Goal: Information Seeking & Learning: Learn about a topic

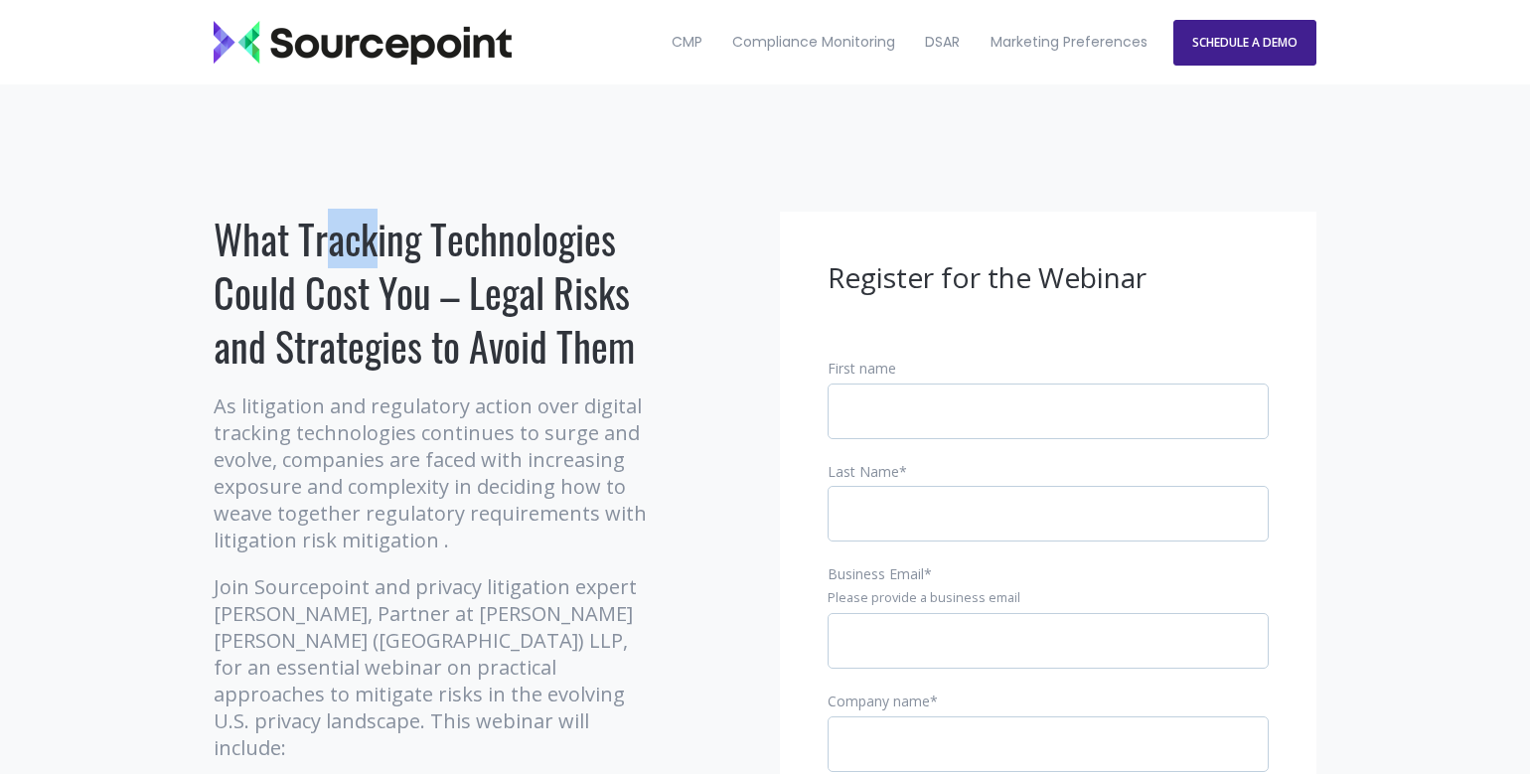
drag, startPoint x: 309, startPoint y: 229, endPoint x: 501, endPoint y: 229, distance: 191.7
click at [469, 228] on h1 "What Tracking Technologies Could Cost You – Legal Risks and Strategies to Avoid…" at bounding box center [435, 292] width 442 height 161
click at [509, 229] on h1 "What Tracking Technologies Could Cost You – Legal Risks and Strategies to Avoid…" at bounding box center [435, 292] width 442 height 161
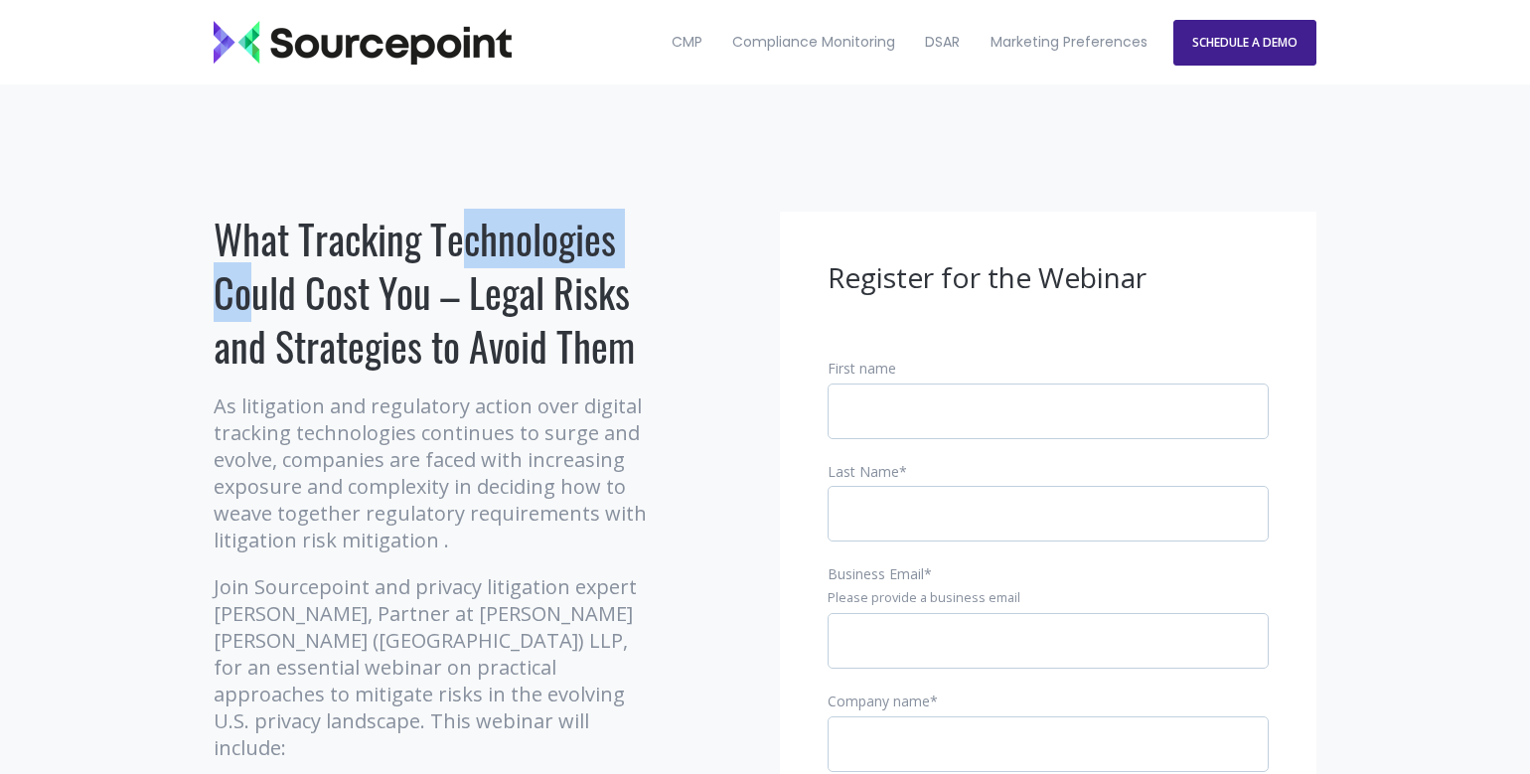
click at [509, 229] on h1 "What Tracking Technologies Could Cost You – Legal Risks and Strategies to Avoid…" at bounding box center [435, 292] width 442 height 161
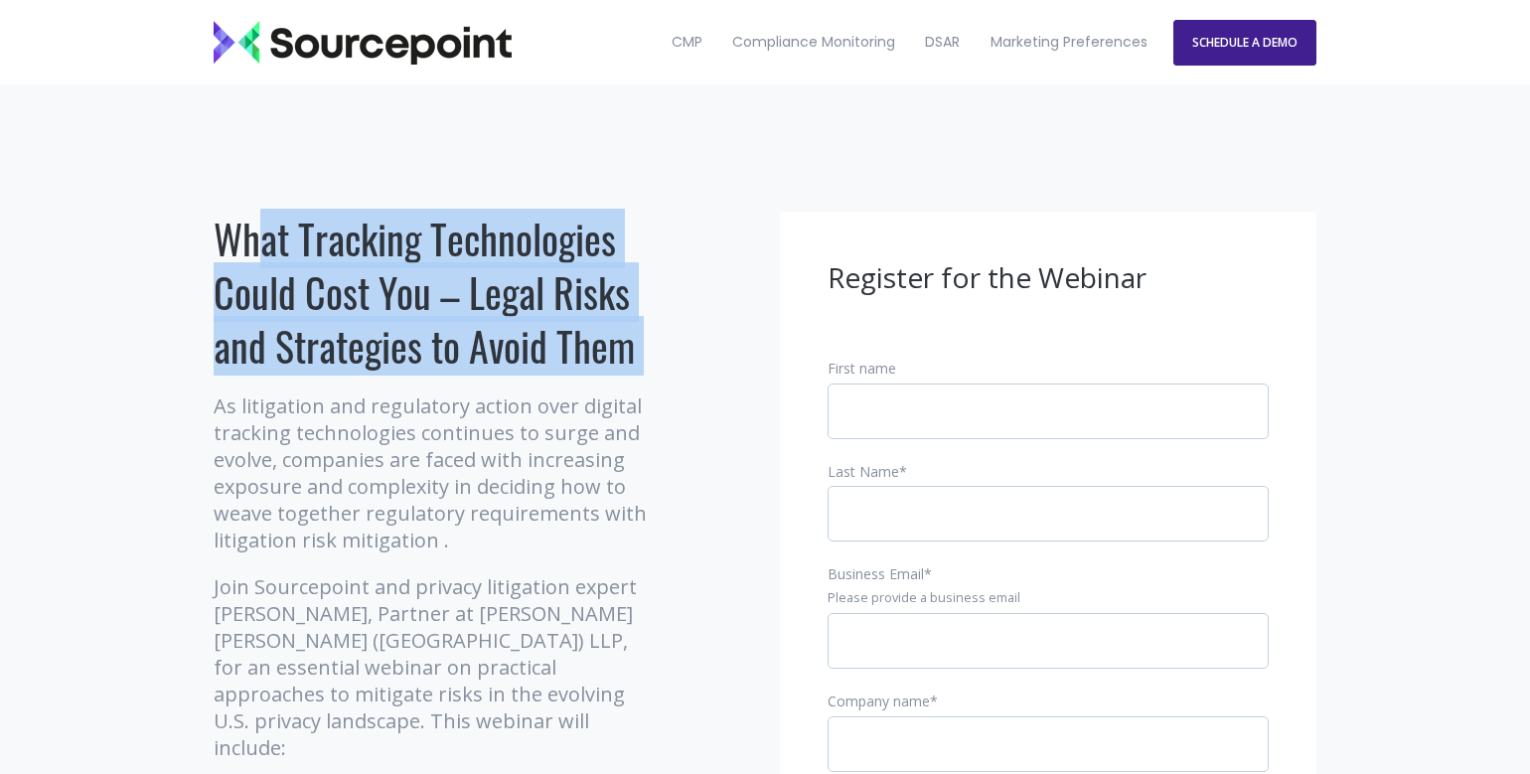
click at [509, 229] on h1 "What Tracking Technologies Could Cost You – Legal Risks and Strategies to Avoid…" at bounding box center [435, 292] width 442 height 161
click at [576, 343] on h1 "What Tracking Technologies Could Cost You – Legal Risks and Strategies to Avoid…" at bounding box center [435, 292] width 442 height 161
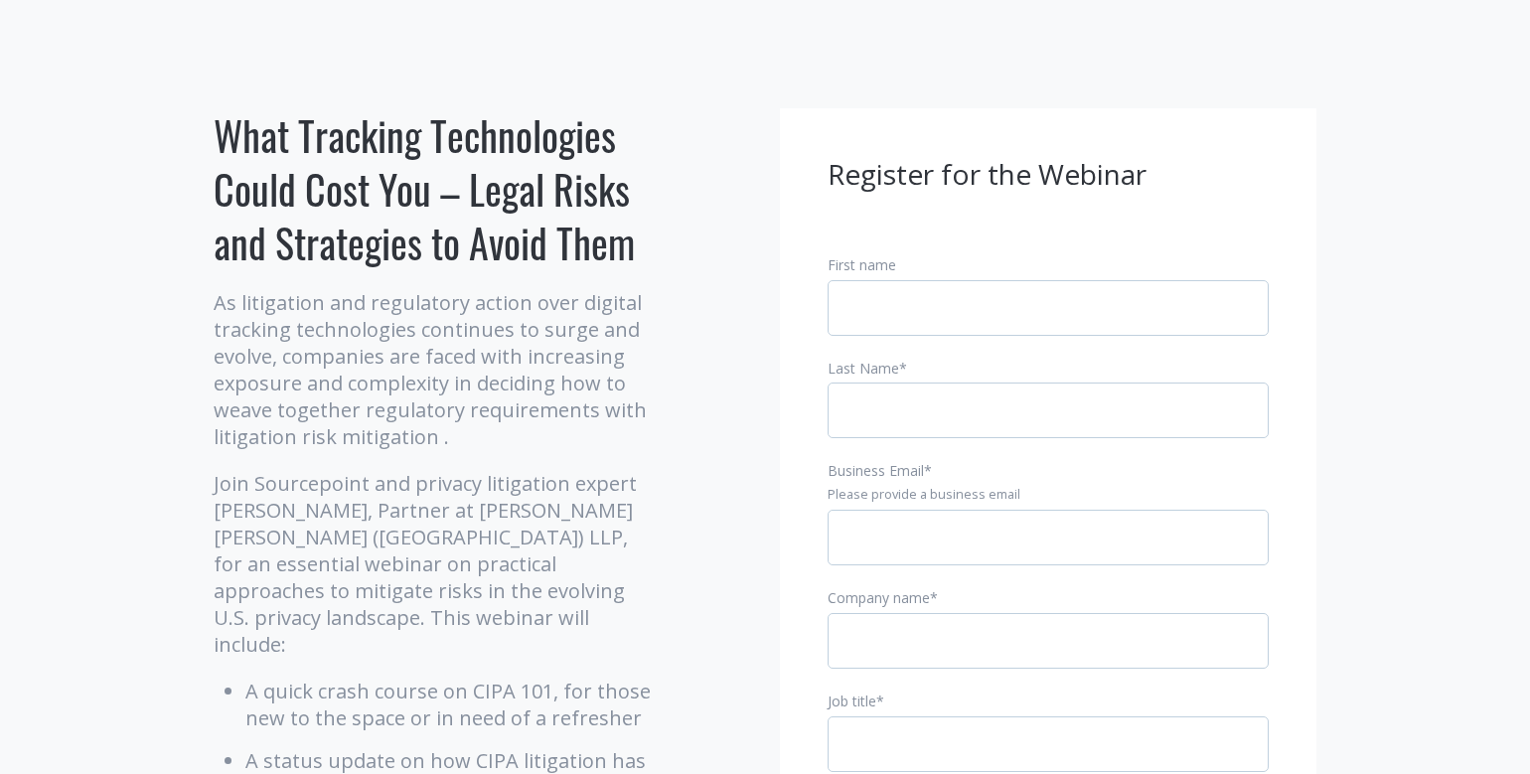
scroll to position [199, 0]
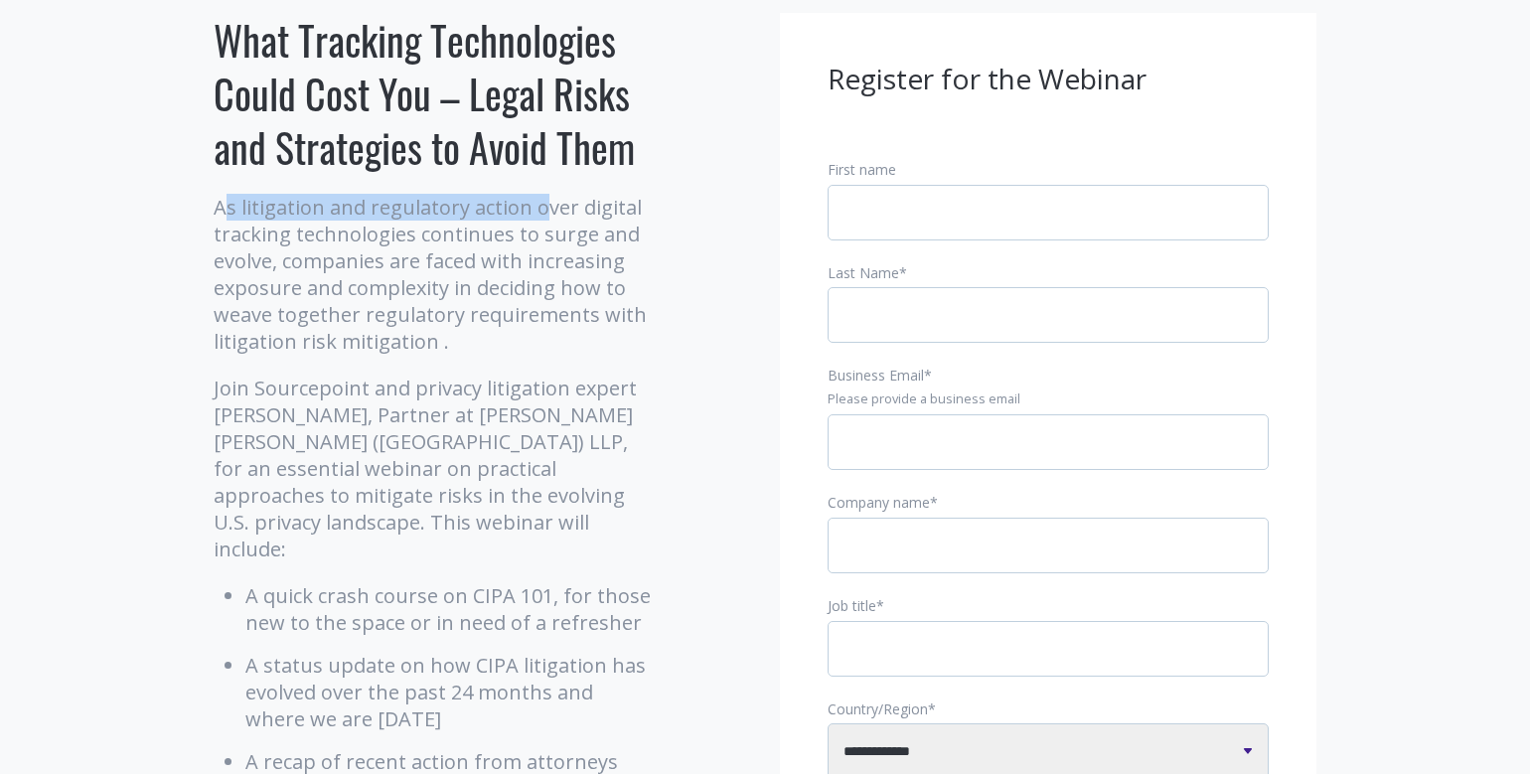
drag, startPoint x: 225, startPoint y: 186, endPoint x: 546, endPoint y: 209, distance: 322.7
click at [540, 209] on div "What Tracking Technologies Could Cost You – Legal Risks and Strategies to Avoid…" at bounding box center [435, 661] width 442 height 1296
click at [552, 209] on p "As litigation and regulatory action over digital tracking technologies continue…" at bounding box center [435, 274] width 442 height 161
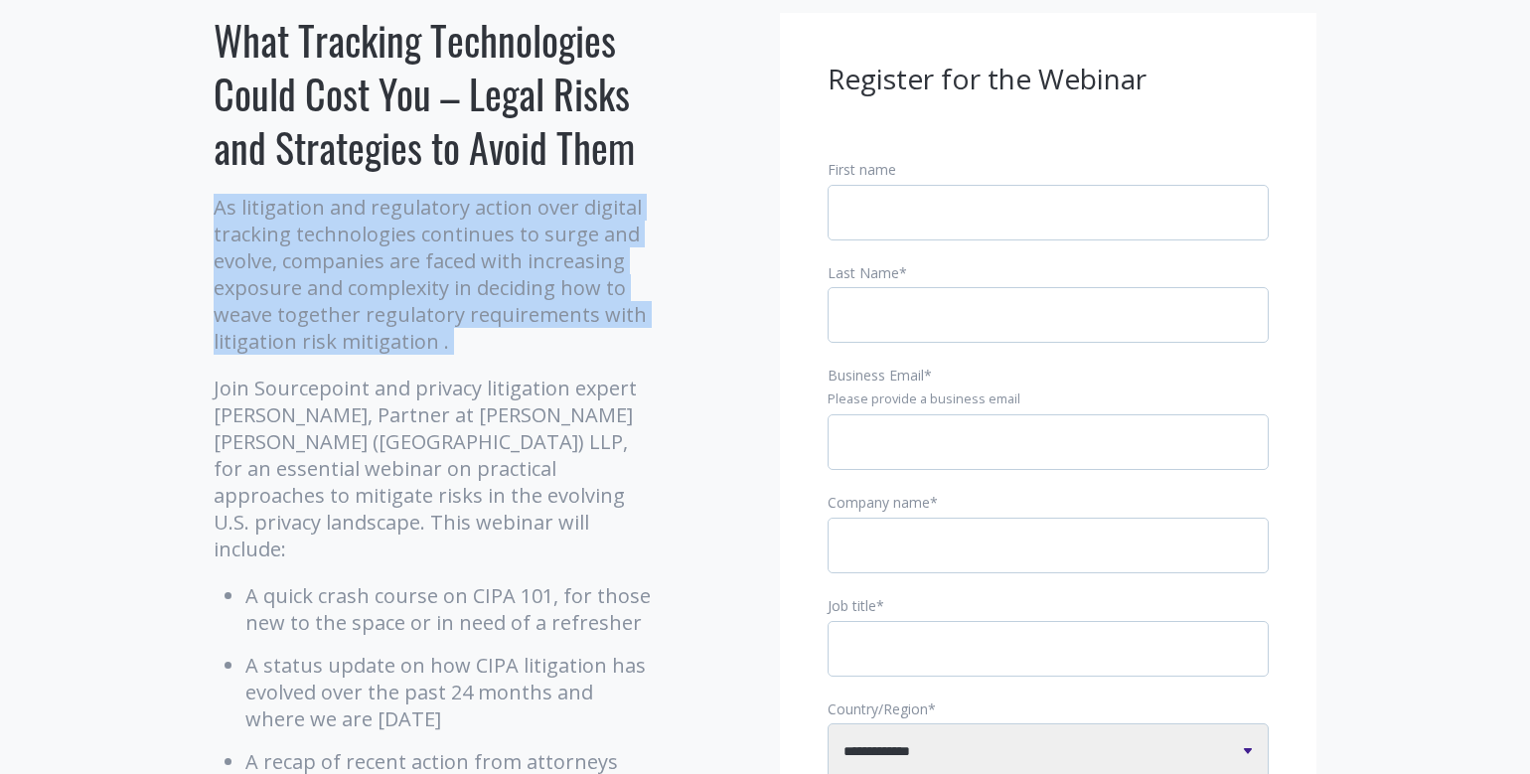
click at [552, 209] on p "As litigation and regulatory action over digital tracking technologies continue…" at bounding box center [435, 274] width 442 height 161
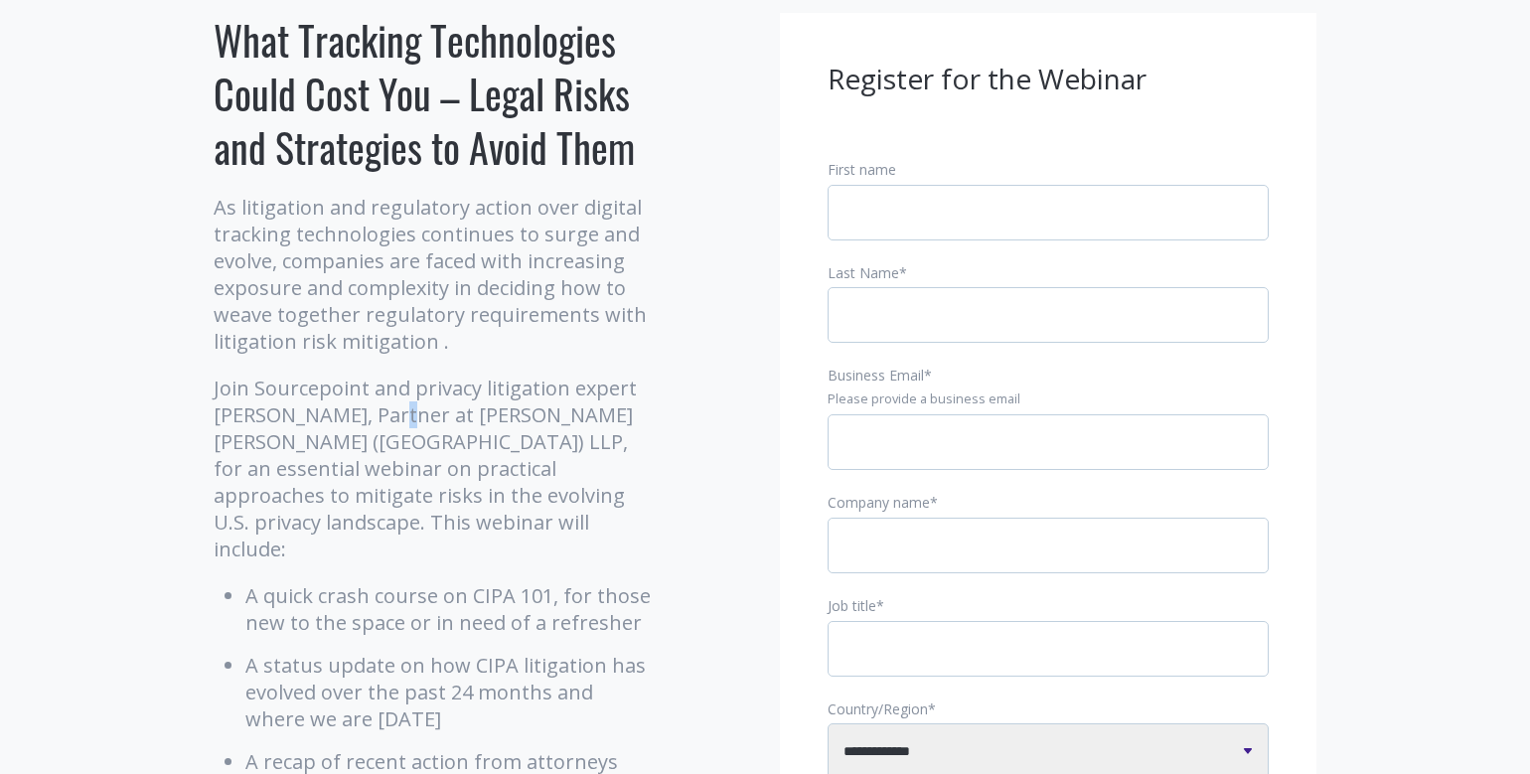
click at [403, 401] on p "Join Sourcepoint and privacy litigation expert [PERSON_NAME], Partner at [PERSO…" at bounding box center [435, 469] width 442 height 188
click at [392, 387] on p "Join Sourcepoint and privacy litigation expert [PERSON_NAME], Partner at [PERSO…" at bounding box center [435, 469] width 442 height 188
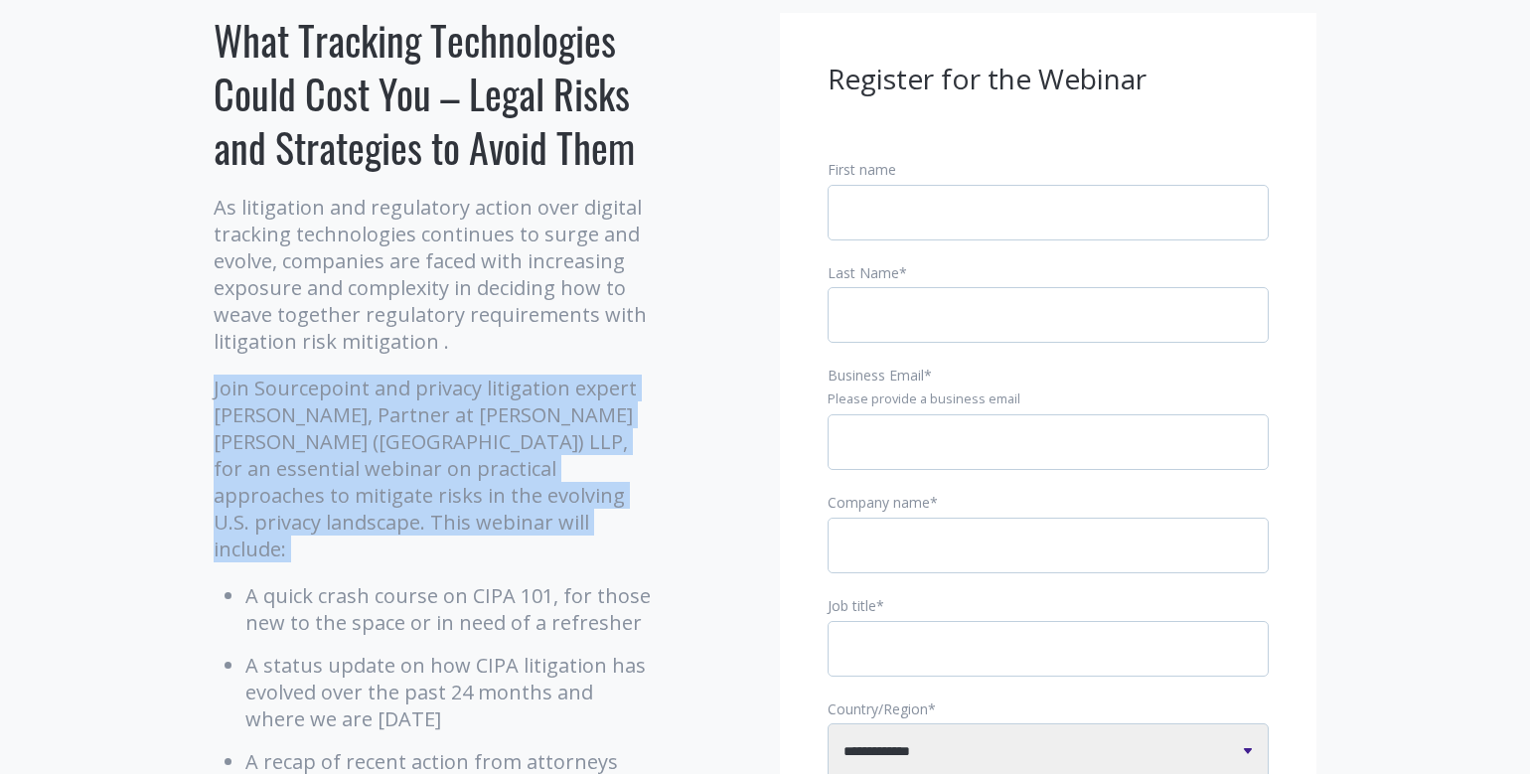
click at [392, 387] on p "Join Sourcepoint and privacy litigation expert [PERSON_NAME], Partner at [PERSO…" at bounding box center [435, 469] width 442 height 188
click at [383, 499] on p "Join Sourcepoint and privacy litigation expert [PERSON_NAME], Partner at [PERSO…" at bounding box center [435, 469] width 442 height 188
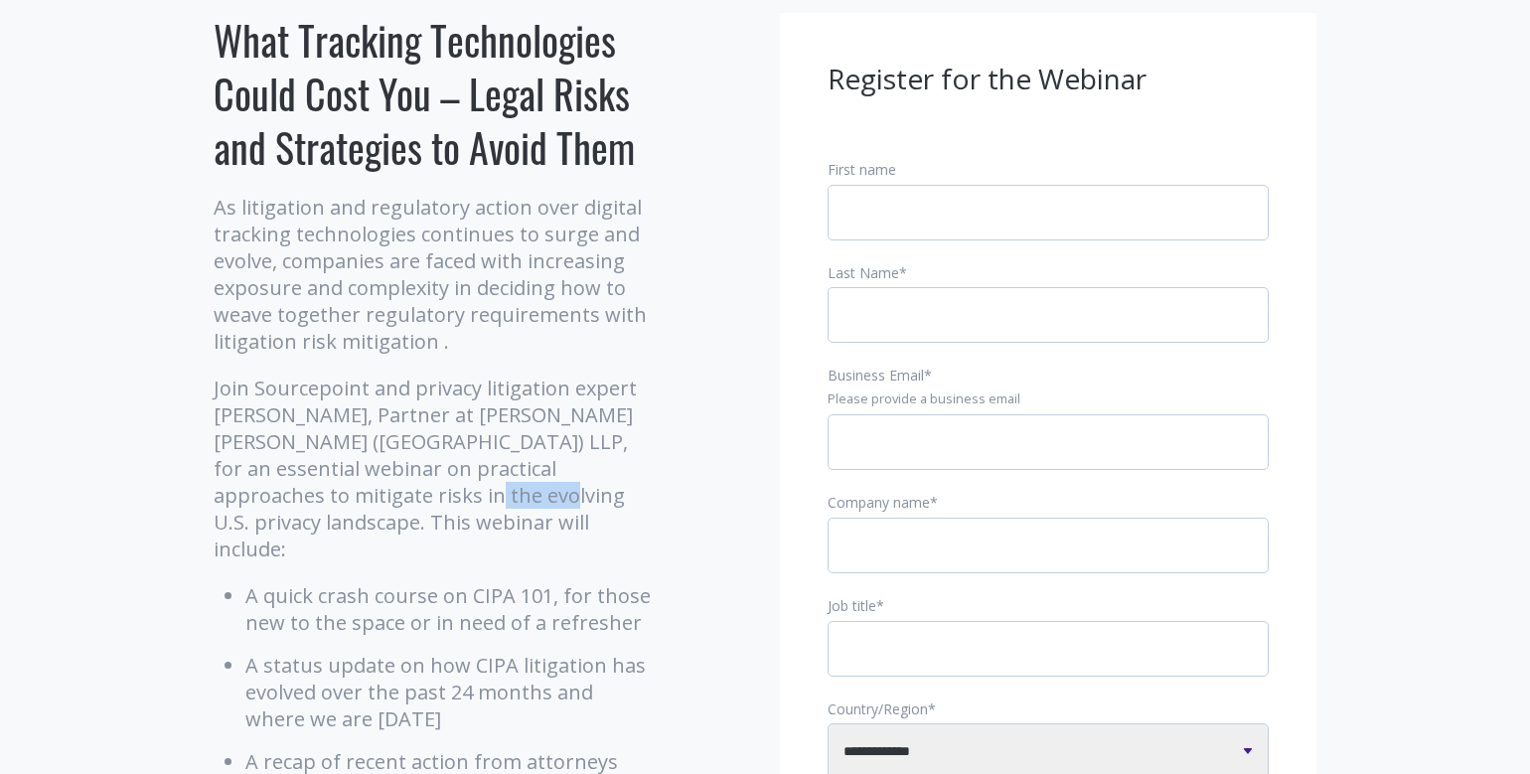
click at [384, 499] on p "Join Sourcepoint and privacy litigation expert [PERSON_NAME], Partner at [PERSO…" at bounding box center [435, 469] width 442 height 188
click at [387, 497] on p "Join Sourcepoint and privacy litigation expert [PERSON_NAME], Partner at [PERSO…" at bounding box center [435, 469] width 442 height 188
click at [399, 496] on p "Join Sourcepoint and privacy litigation expert [PERSON_NAME], Partner at [PERSO…" at bounding box center [435, 469] width 442 height 188
click at [417, 412] on p "Join Sourcepoint and privacy litigation expert [PERSON_NAME], Partner at [PERSO…" at bounding box center [435, 469] width 442 height 188
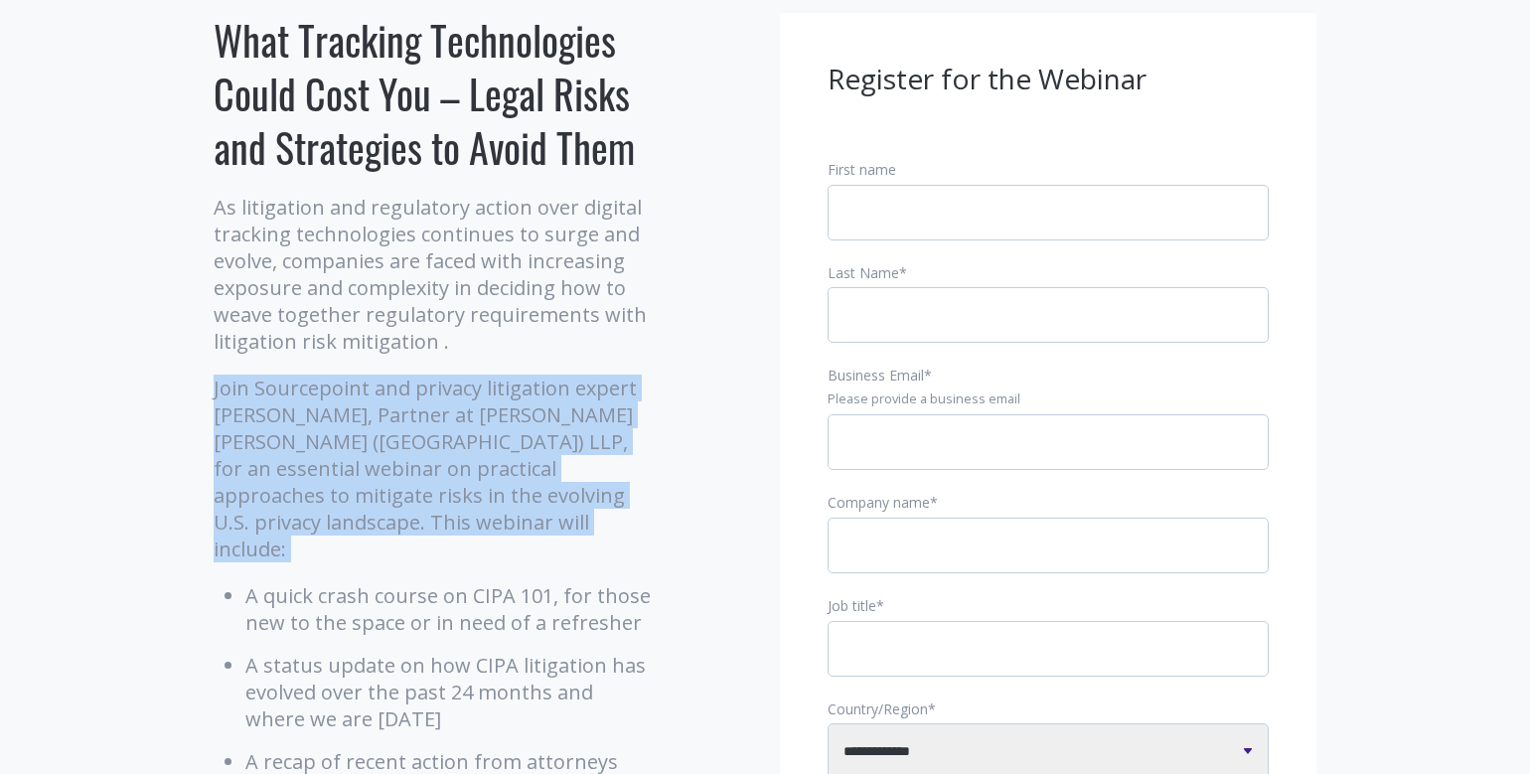
click at [417, 412] on p "Join Sourcepoint and privacy litigation expert [PERSON_NAME], Partner at [PERSO…" at bounding box center [435, 469] width 442 height 188
click at [417, 413] on p "Join Sourcepoint and privacy litigation expert [PERSON_NAME], Partner at [PERSO…" at bounding box center [435, 469] width 442 height 188
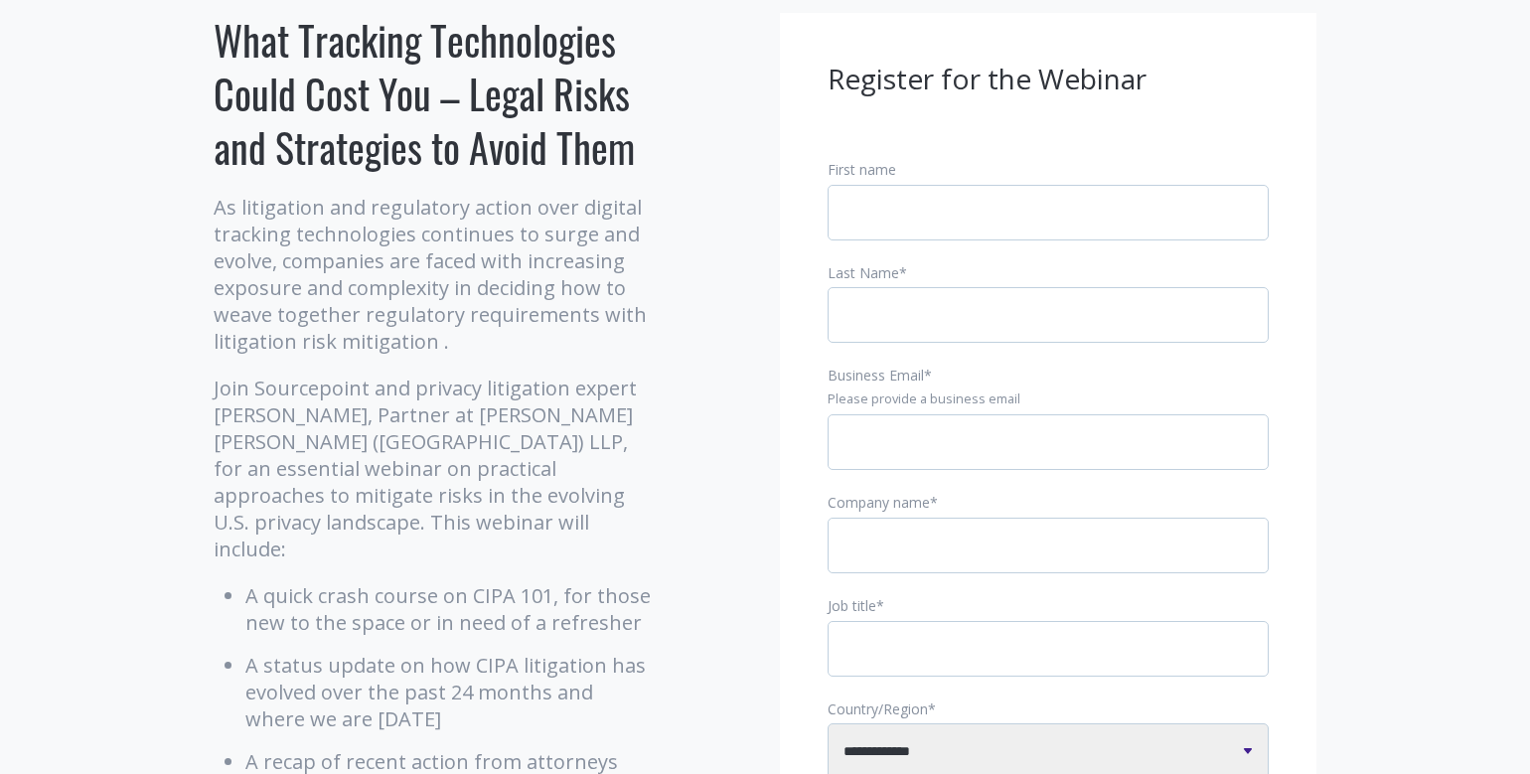
click at [452, 582] on li "A quick crash course on CIPA 101, for those new to the space or in need of a re…" at bounding box center [450, 609] width 410 height 54
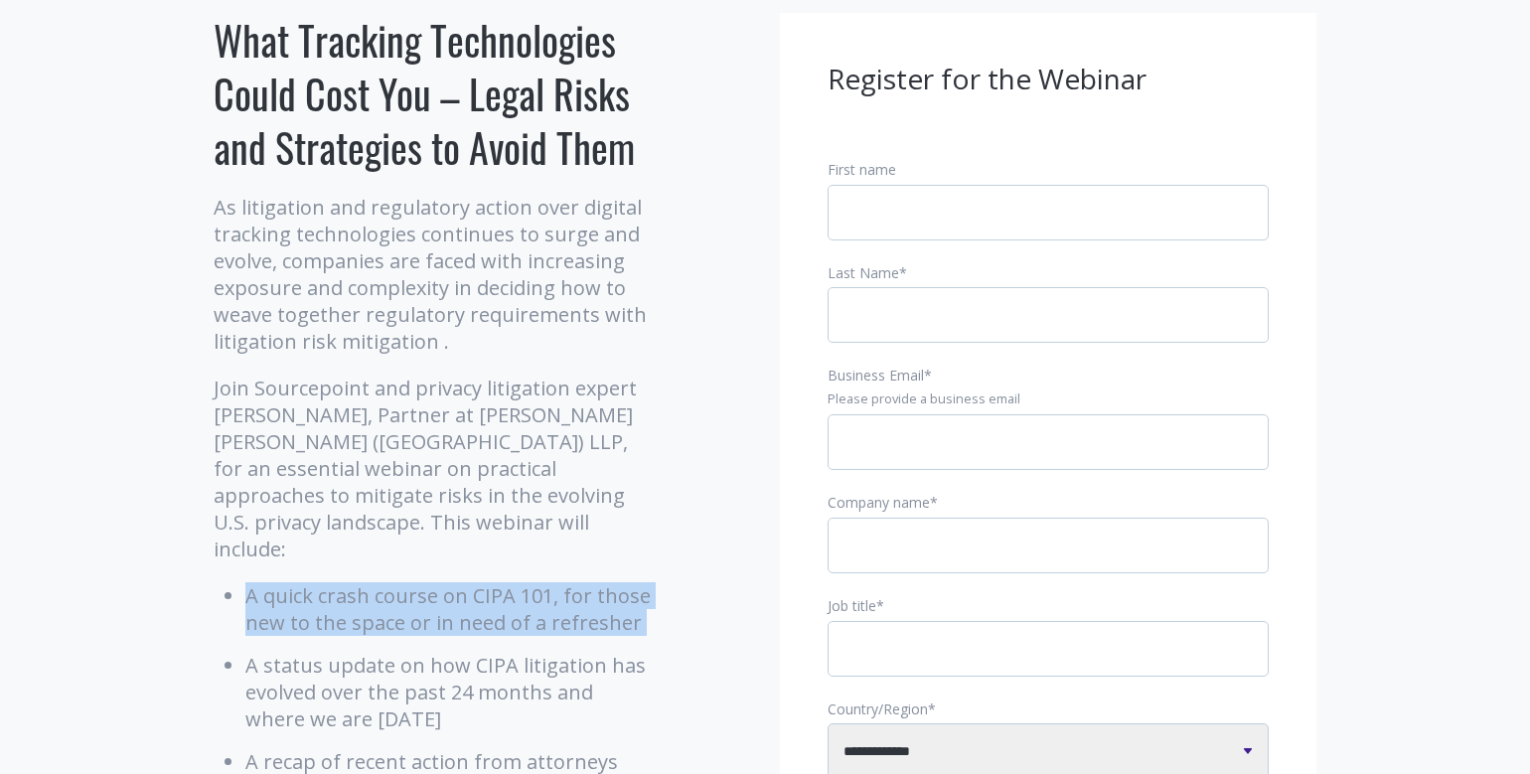
click at [452, 582] on li "A quick crash course on CIPA 101, for those new to the space or in need of a re…" at bounding box center [450, 609] width 410 height 54
click at [571, 582] on li "A quick crash course on CIPA 101, for those new to the space or in need of a re…" at bounding box center [450, 609] width 410 height 54
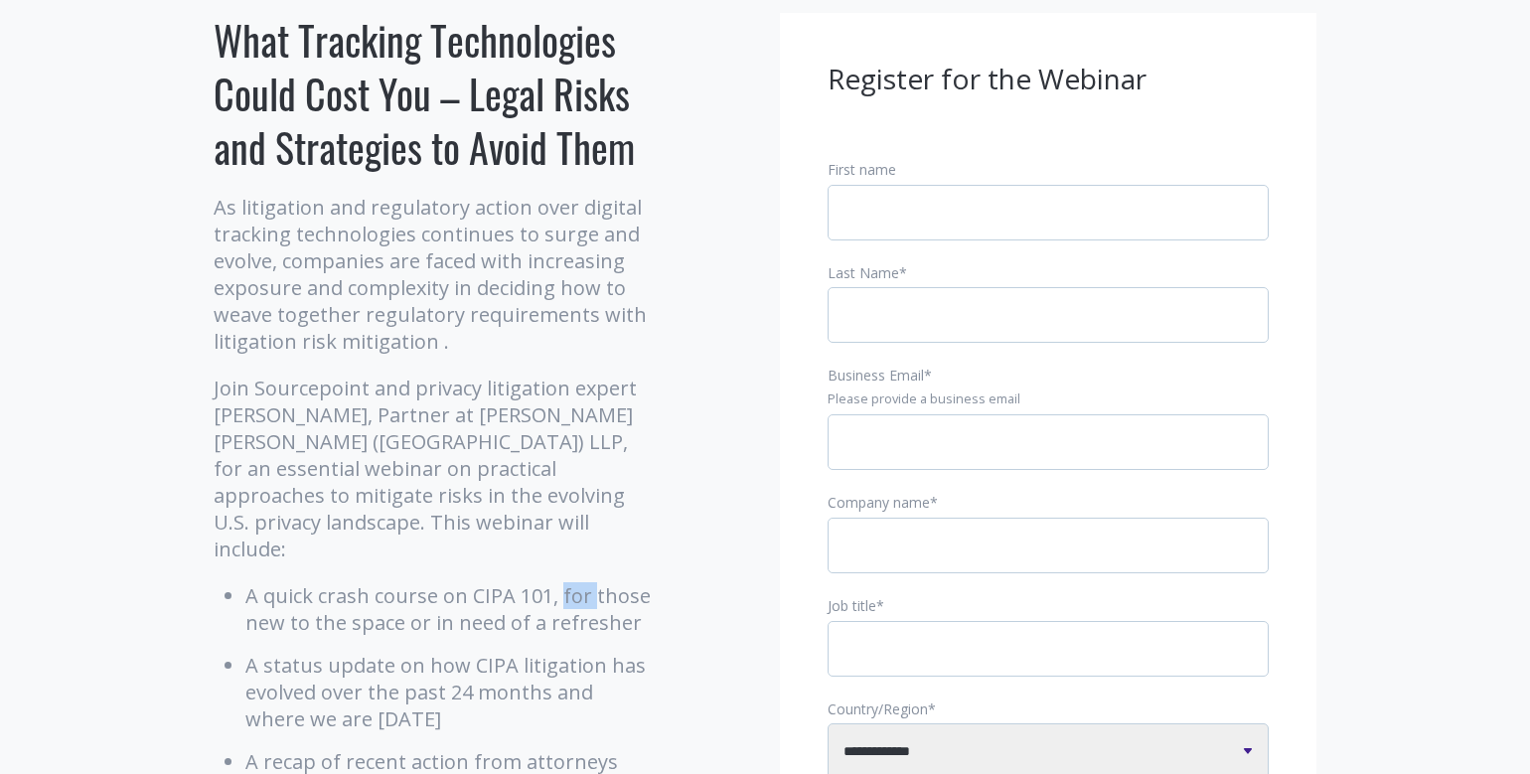
click at [571, 582] on li "A quick crash course on CIPA 101, for those new to the space or in need of a re…" at bounding box center [450, 609] width 410 height 54
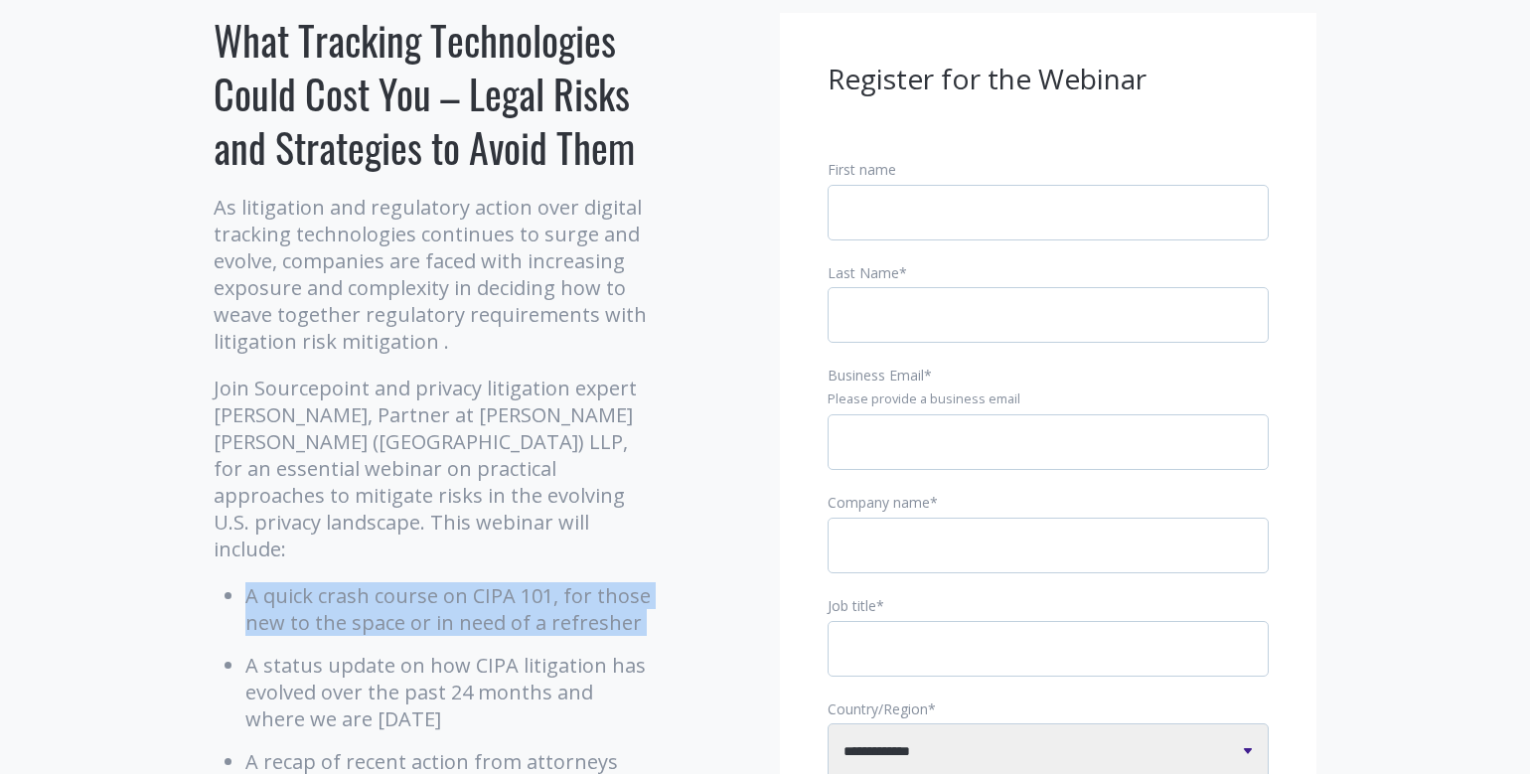
click at [571, 582] on li "A quick crash course on CIPA 101, for those new to the space or in need of a re…" at bounding box center [450, 609] width 410 height 54
click at [609, 595] on li "A quick crash course on CIPA 101, for those new to the space or in need of a re…" at bounding box center [450, 609] width 410 height 54
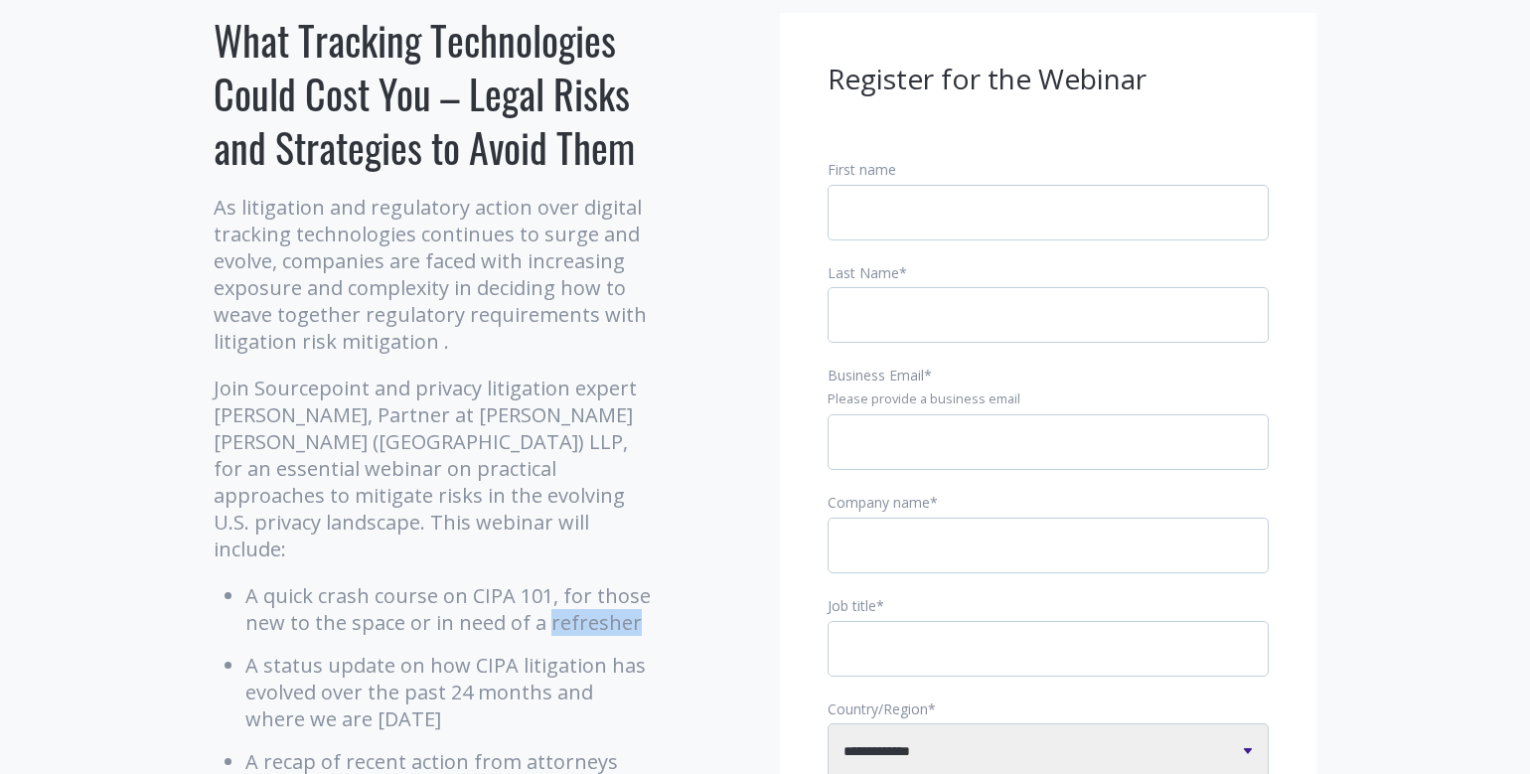
click at [609, 595] on li "A quick crash course on CIPA 101, for those new to the space or in need of a re…" at bounding box center [450, 609] width 410 height 54
click at [617, 599] on li "A quick crash course on CIPA 101, for those new to the space or in need of a re…" at bounding box center [450, 609] width 410 height 54
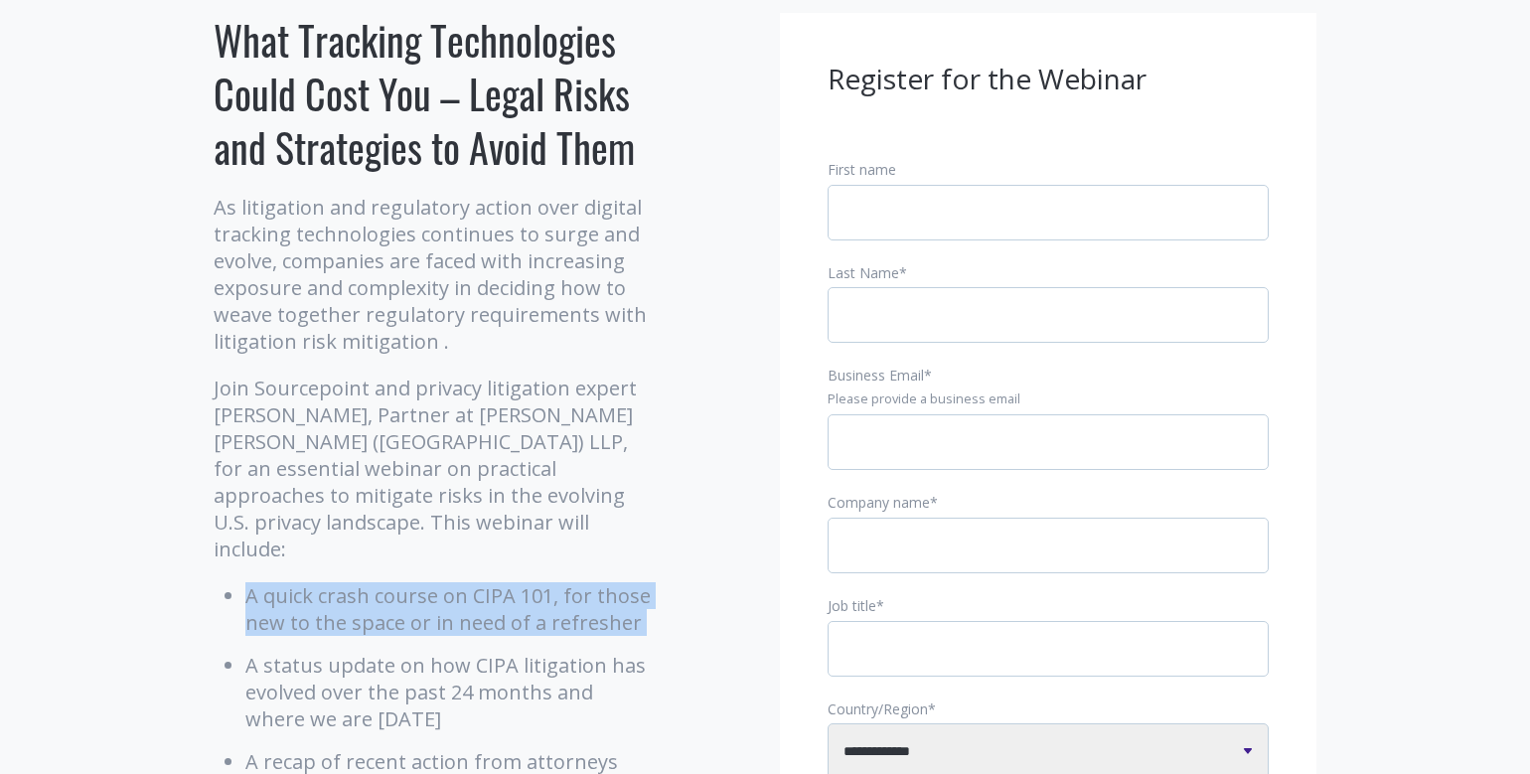
click at [617, 599] on li "A quick crash course on CIPA 101, for those new to the space or in need of a re…" at bounding box center [450, 609] width 410 height 54
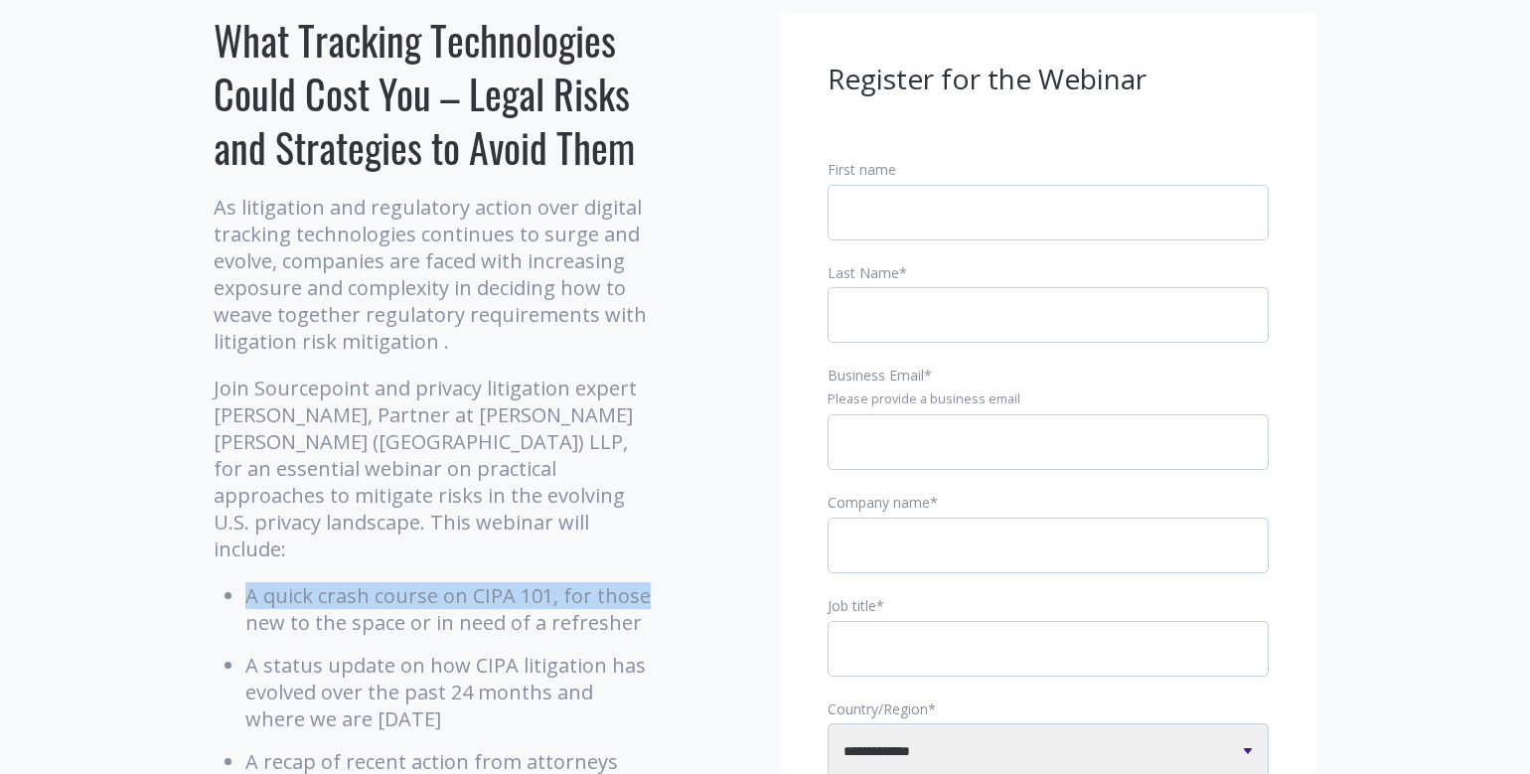
drag, startPoint x: 245, startPoint y: 567, endPoint x: 646, endPoint y: 571, distance: 400.4
click at [646, 582] on li "A quick crash course on CIPA 101, for those new to the space or in need of a re…" at bounding box center [450, 609] width 410 height 54
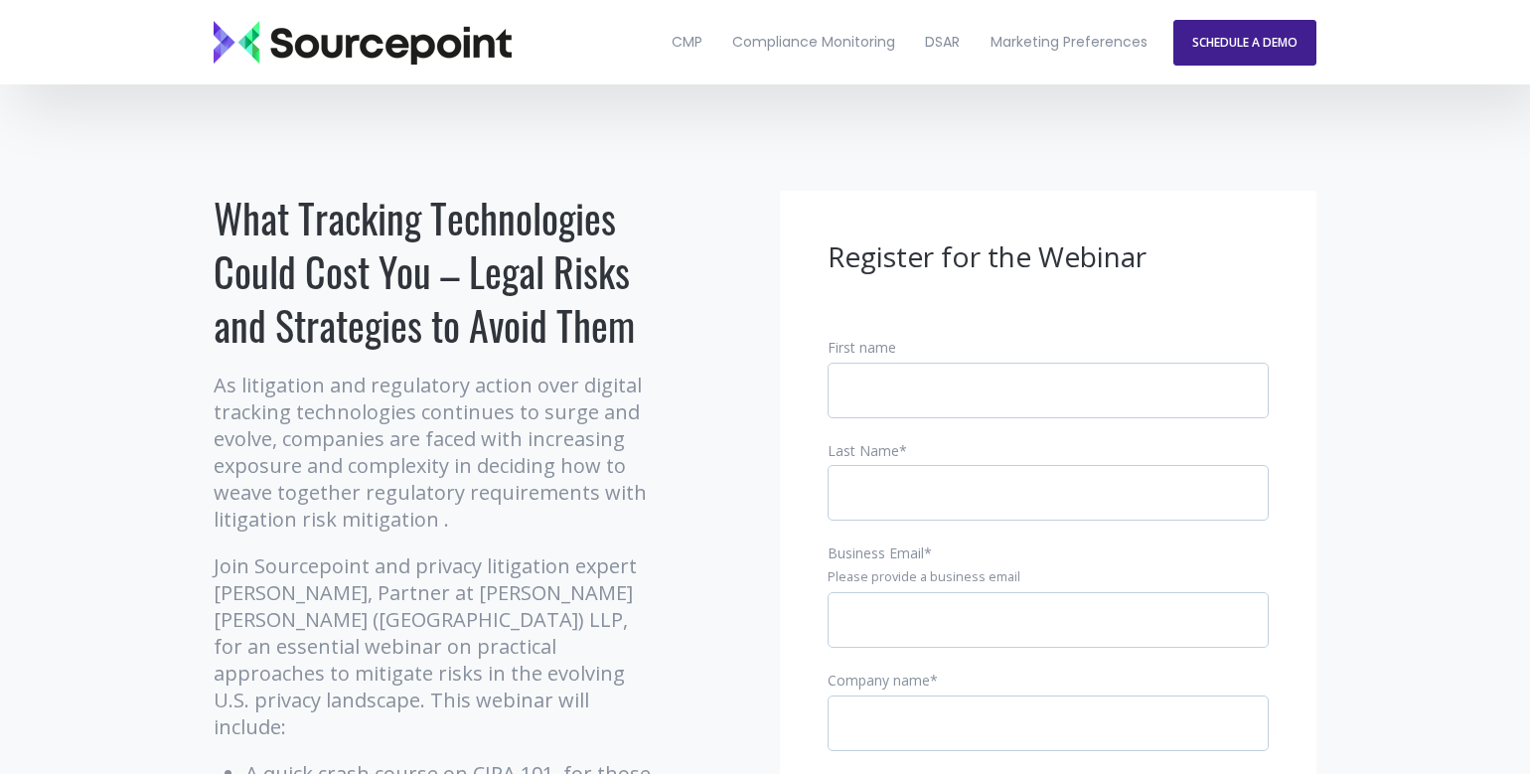
scroll to position [0, 0]
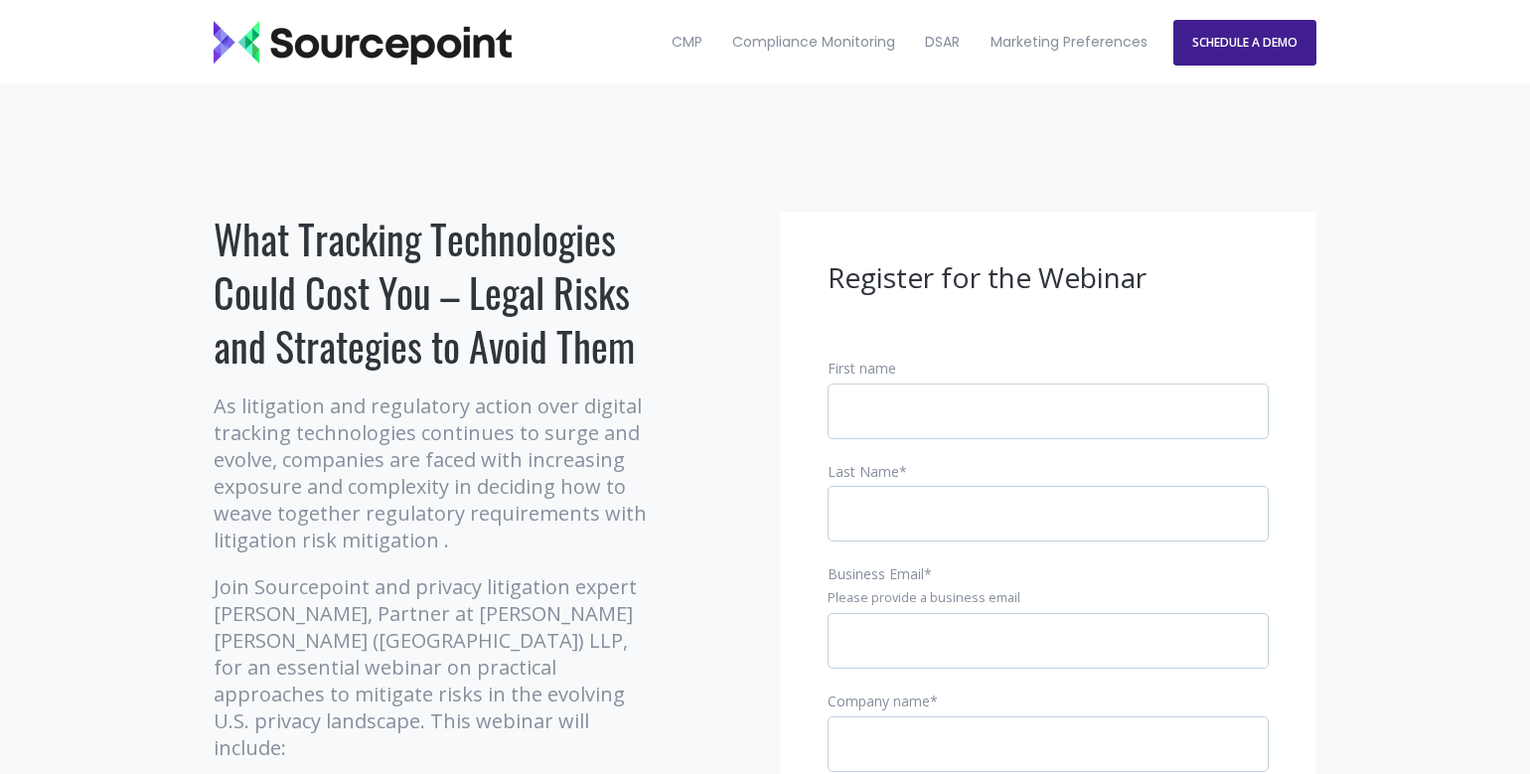
click at [364, 226] on h1 "What Tracking Technologies Could Cost You – Legal Risks and Strategies to Avoid…" at bounding box center [435, 292] width 442 height 161
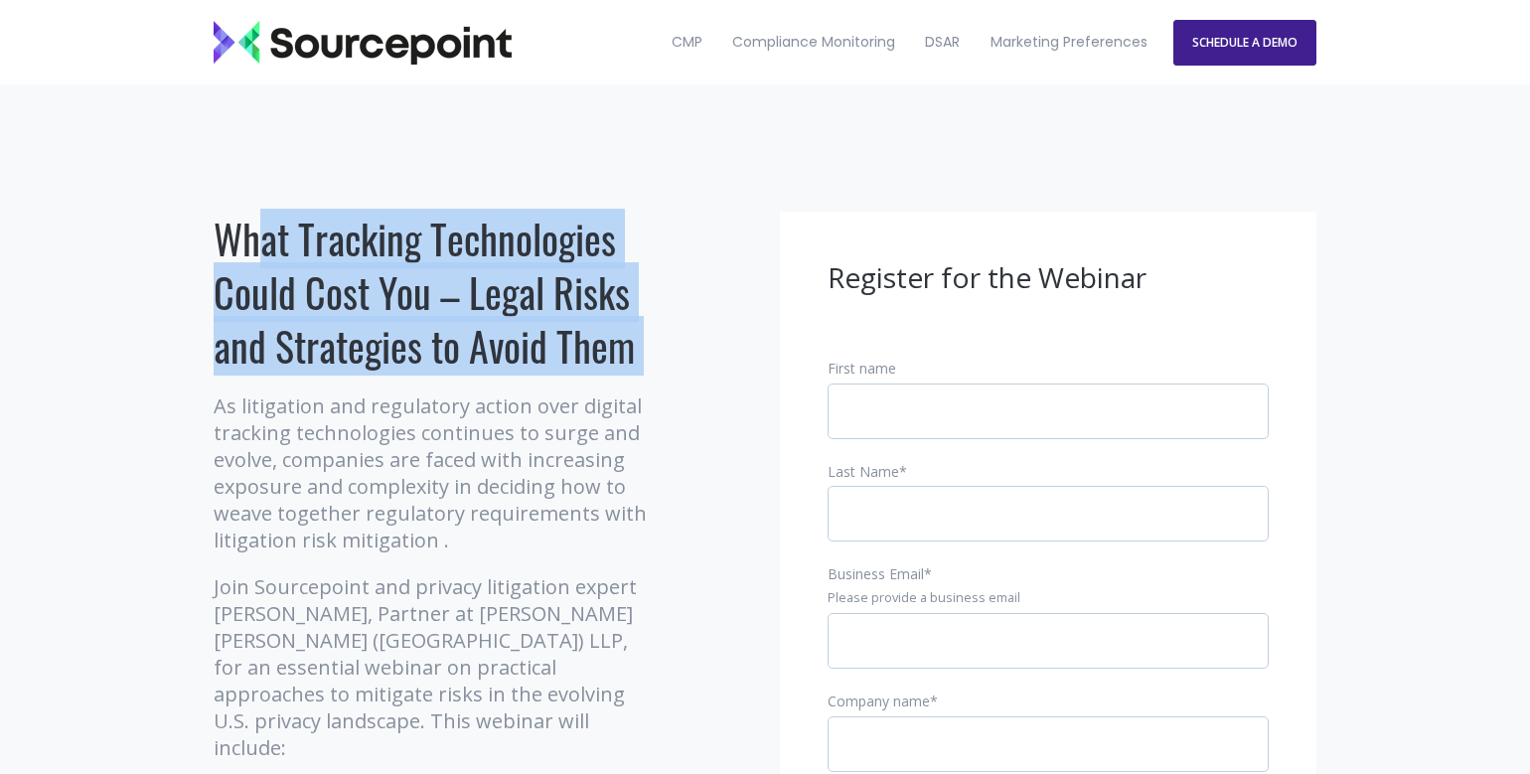
click at [364, 226] on h1 "What Tracking Technologies Could Cost You – Legal Risks and Strategies to Avoid…" at bounding box center [435, 292] width 442 height 161
copy div "What Tracking Technologies Could Cost You – Legal Risks and Strategies to Avoid…"
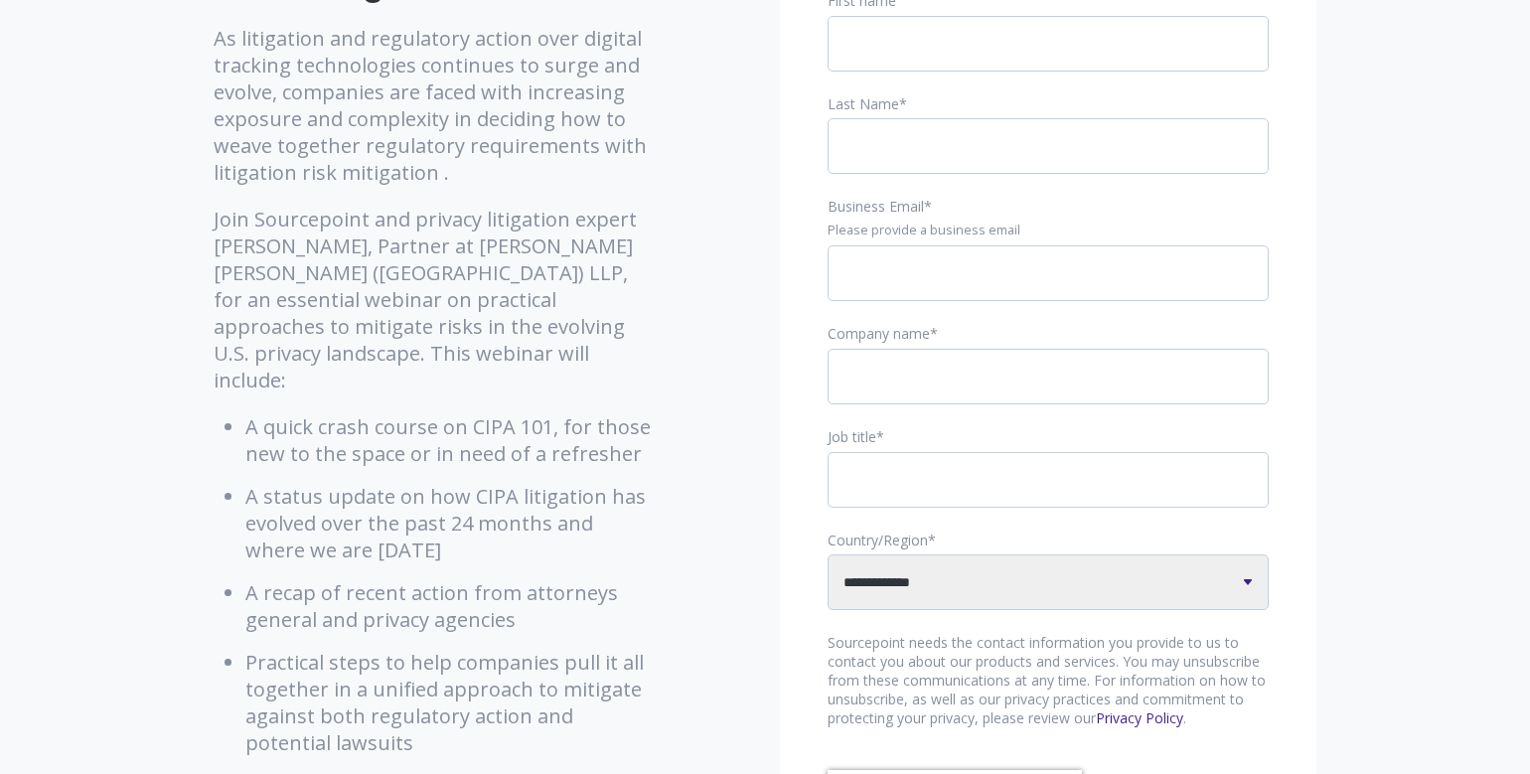
scroll to position [397, 0]
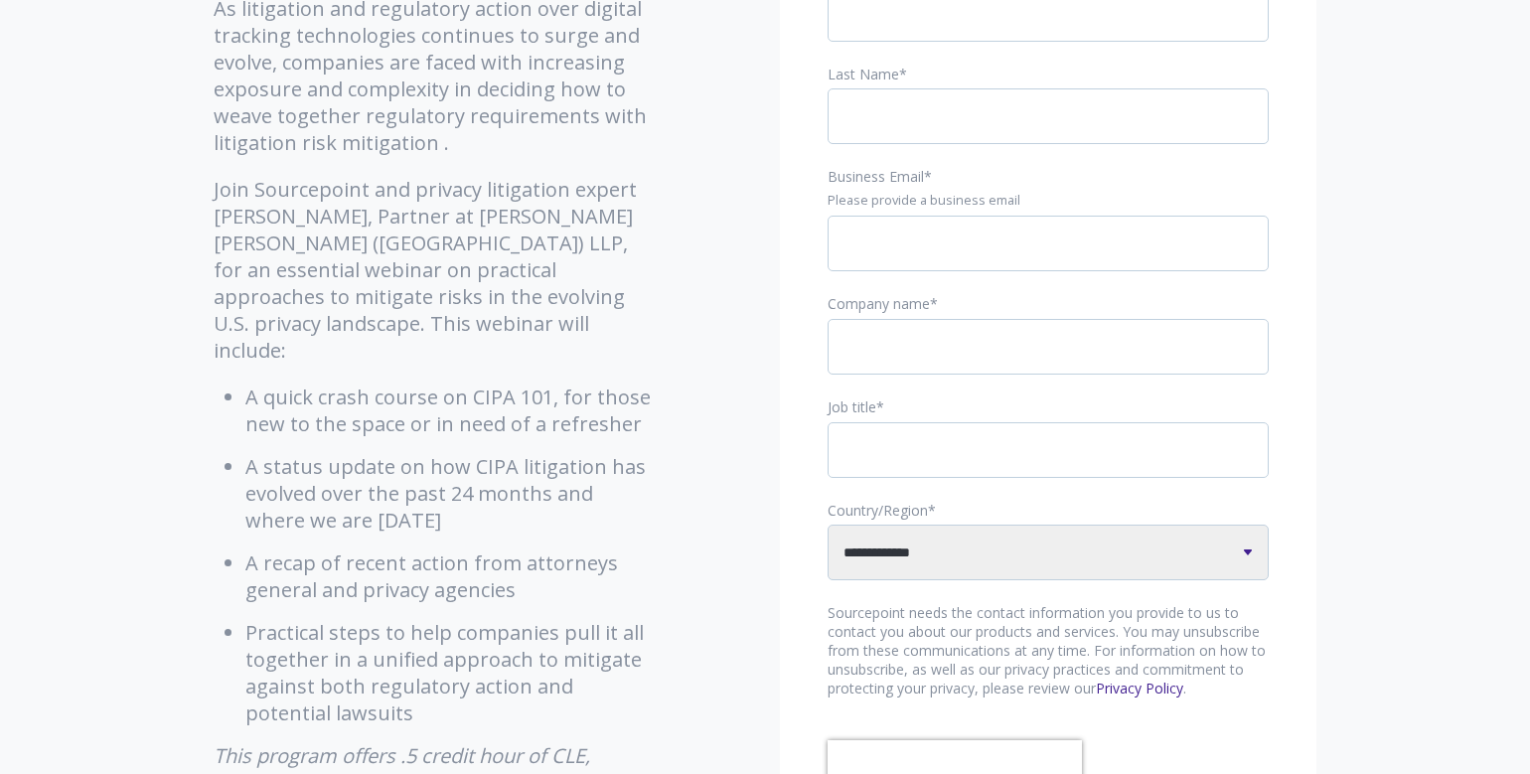
click at [328, 399] on li "A quick crash course on CIPA 101, for those new to the space or in need of a re…" at bounding box center [450, 410] width 410 height 54
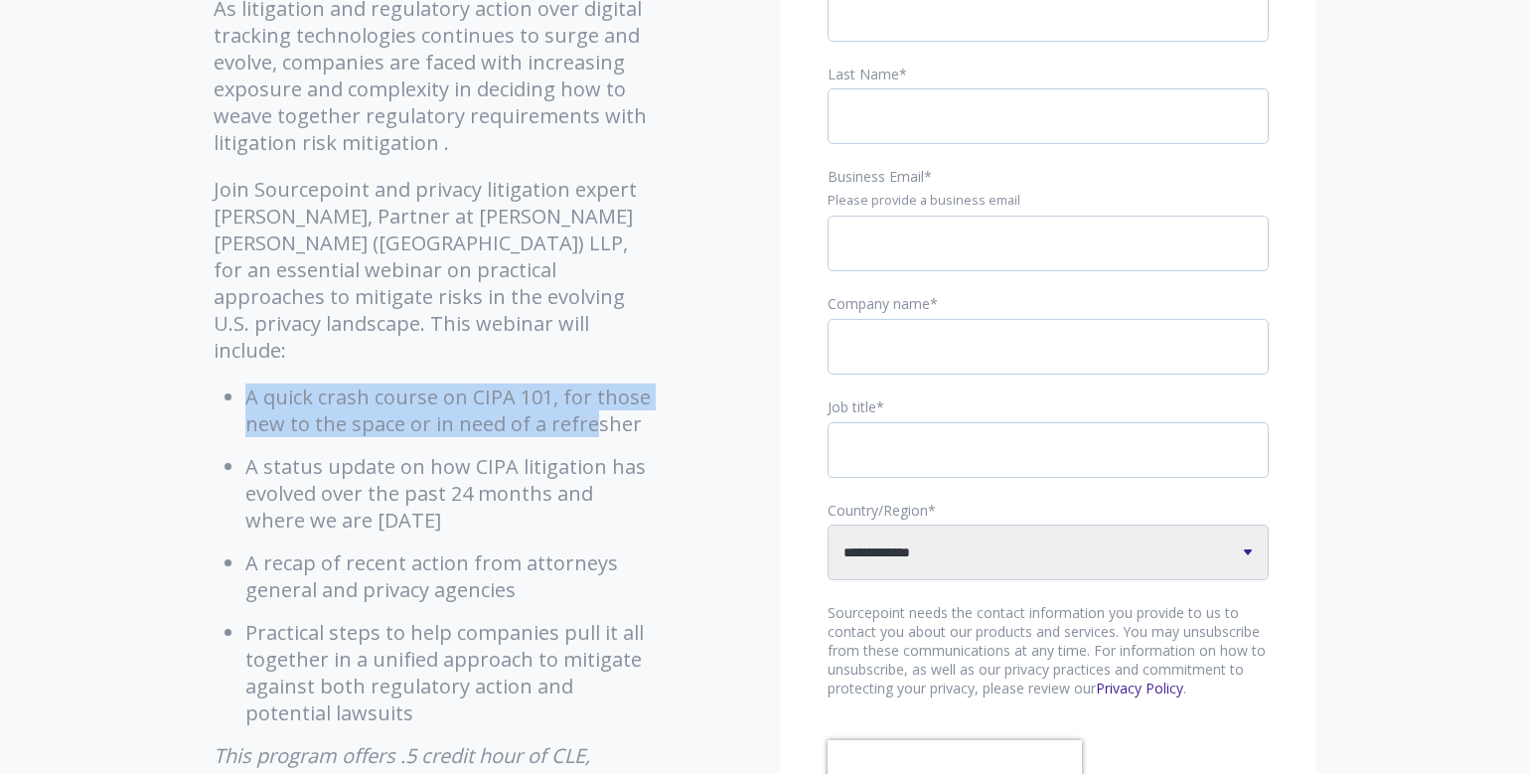
drag, startPoint x: 221, startPoint y: 371, endPoint x: 599, endPoint y: 411, distance: 380.7
click at [596, 409] on ul "A quick crash course on CIPA 101, for those new to the space or in need of a re…" at bounding box center [435, 554] width 442 height 343
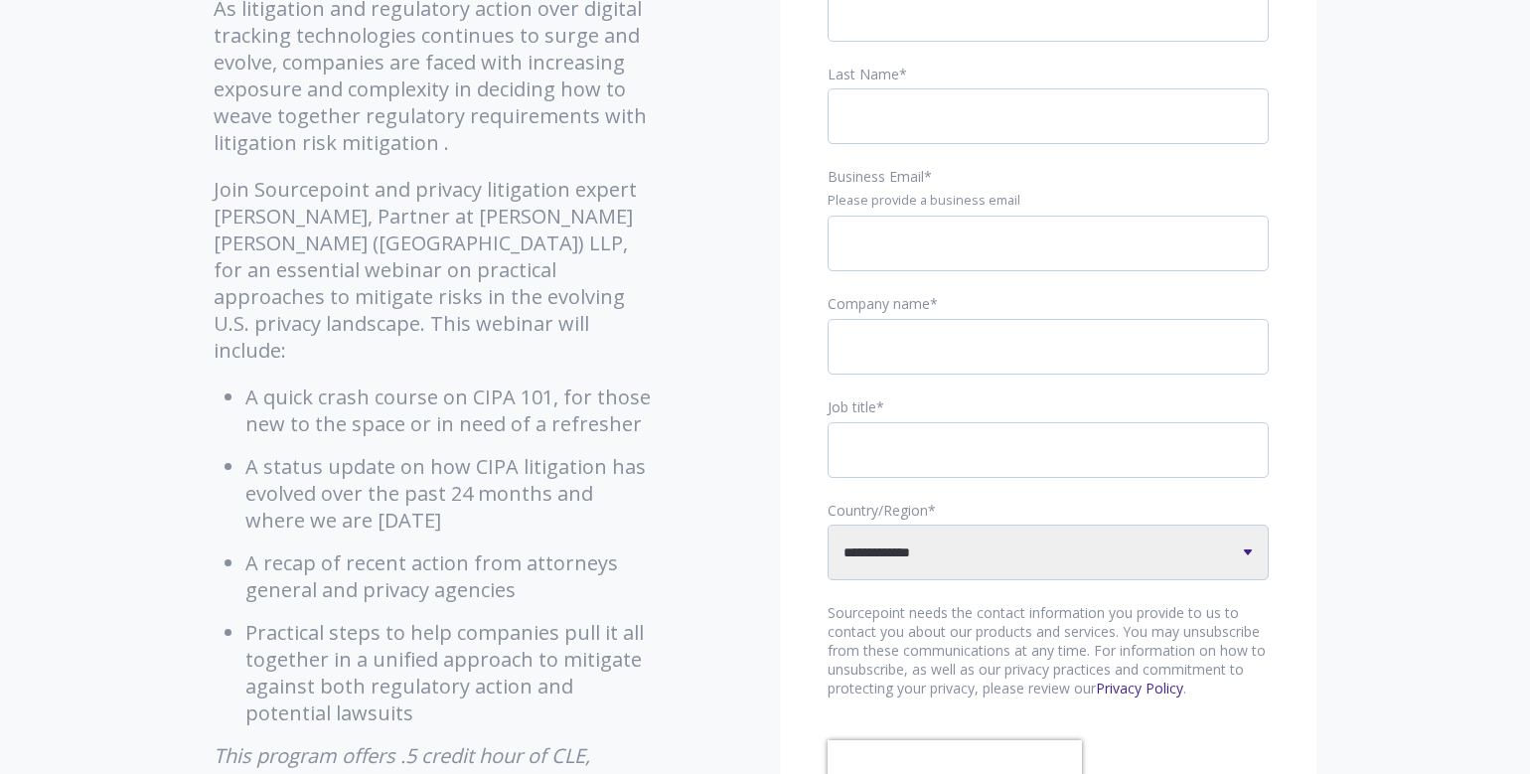
click at [606, 416] on ul "A quick crash course on CIPA 101, for those new to the space or in need of a re…" at bounding box center [435, 554] width 442 height 343
click at [409, 501] on li "A status update on how CIPA litigation has evolved over the past 24 months and …" at bounding box center [450, 493] width 410 height 80
drag, startPoint x: 354, startPoint y: 679, endPoint x: 171, endPoint y: 374, distance: 356.4
click at [171, 374] on div "What Tracking Technologies Could Cost You – Legal Risks and Strategies to Avoid…" at bounding box center [765, 462] width 1530 height 1551
copy ul "A quick crash course on CIPA 101, for those new to the space or in need of a re…"
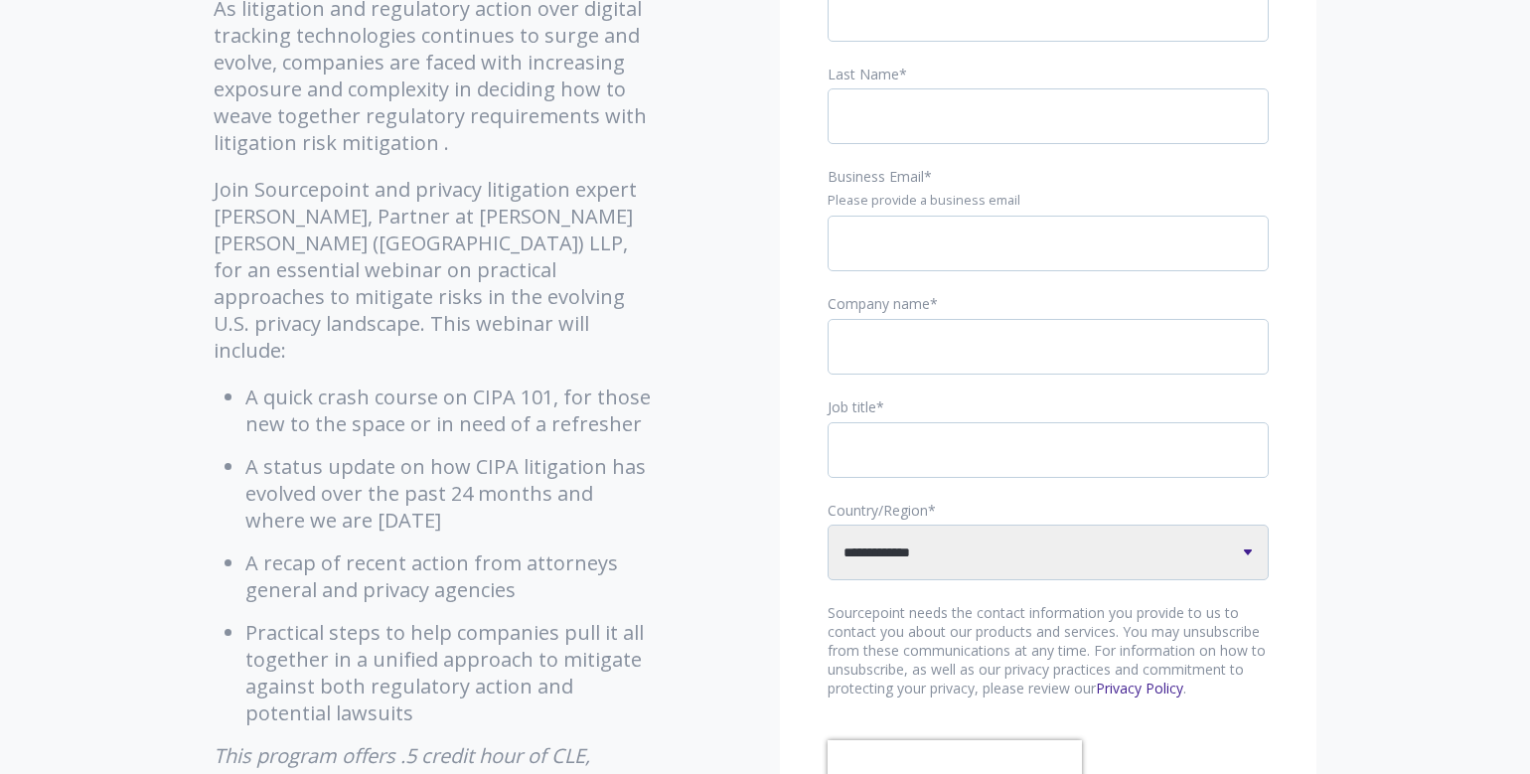
click at [387, 226] on p "Join Sourcepoint and privacy litigation expert [PERSON_NAME], Partner at [PERSO…" at bounding box center [435, 270] width 442 height 188
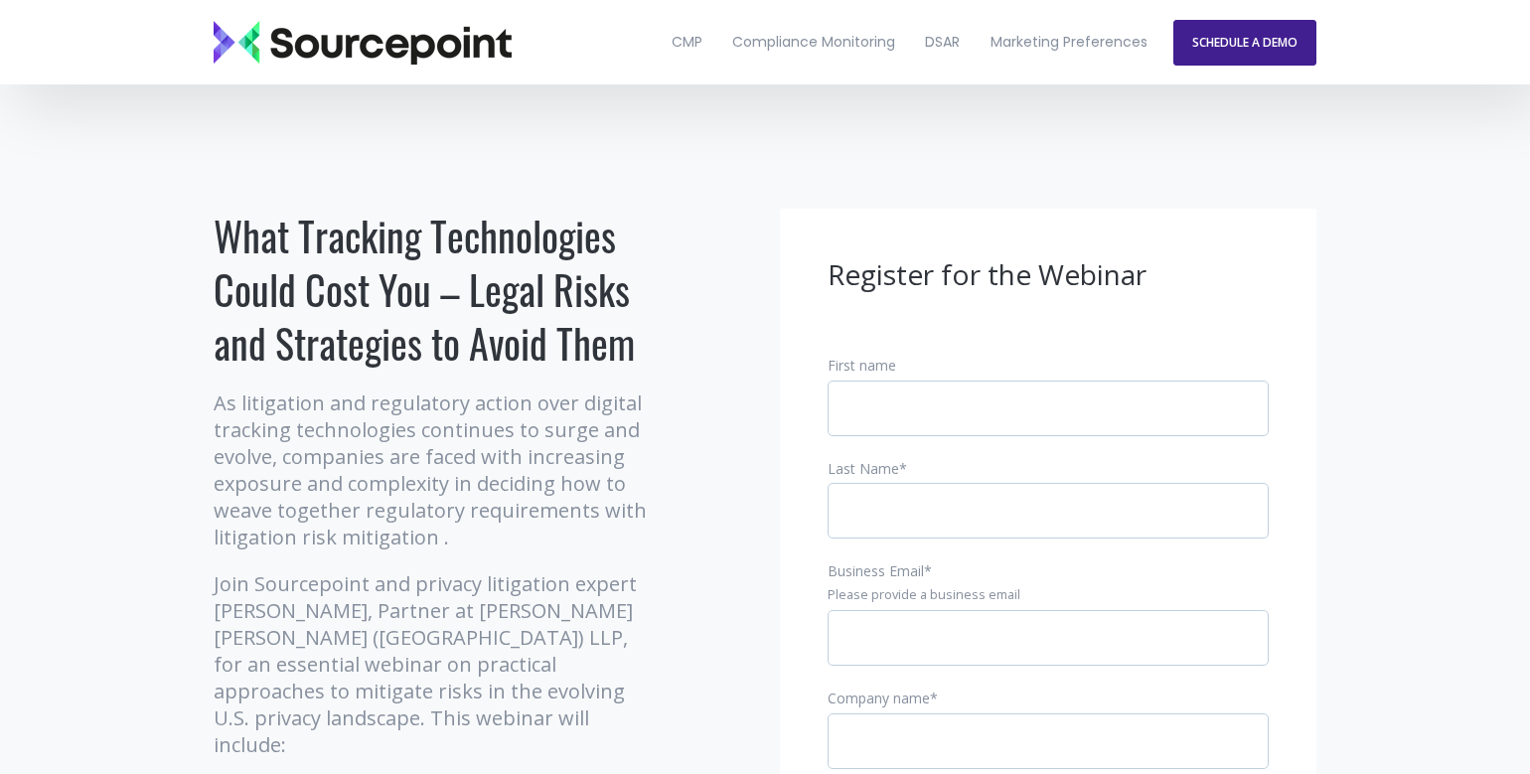
scroll to position [0, 0]
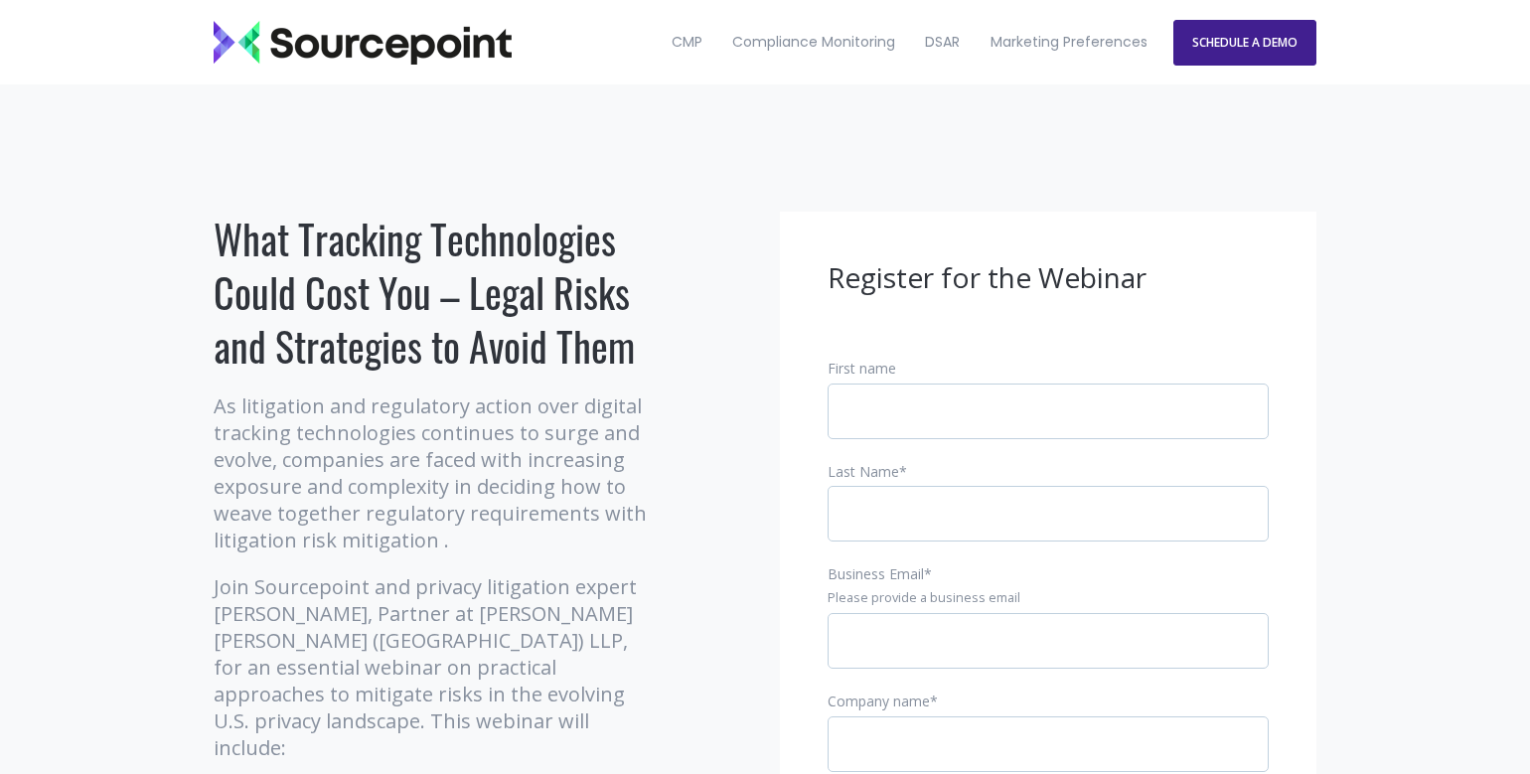
click at [390, 254] on h1 "What Tracking Technologies Could Cost You – Legal Risks and Strategies to Avoid…" at bounding box center [435, 292] width 442 height 161
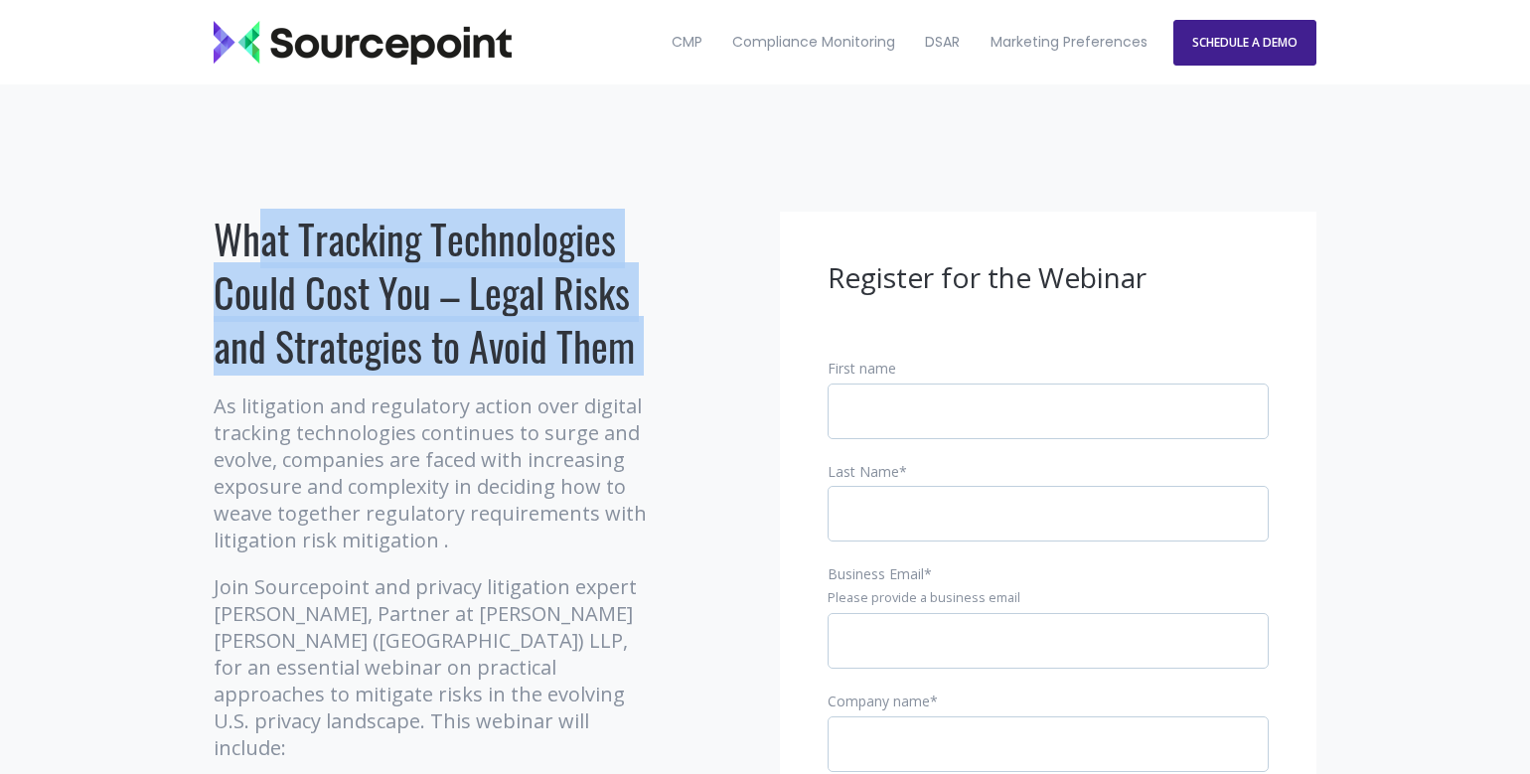
click at [389, 254] on h1 "What Tracking Technologies Could Cost You – Legal Risks and Strategies to Avoid…" at bounding box center [435, 292] width 442 height 161
copy div "What Tracking Technologies Could Cost You – Legal Risks and Strategies to Avoid…"
